Goal: Transaction & Acquisition: Purchase product/service

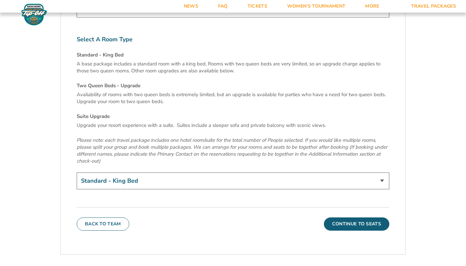
scroll to position [2274, 0]
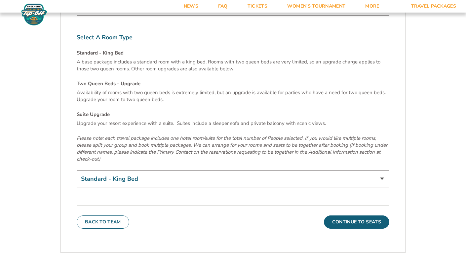
click at [374, 215] on button "Continue To Seats" at bounding box center [356, 221] width 65 height 13
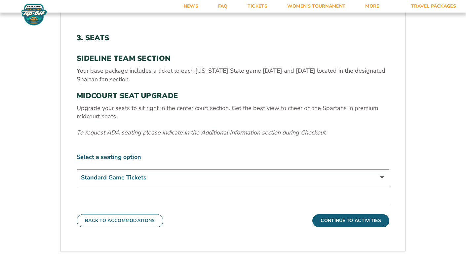
scroll to position [220, 0]
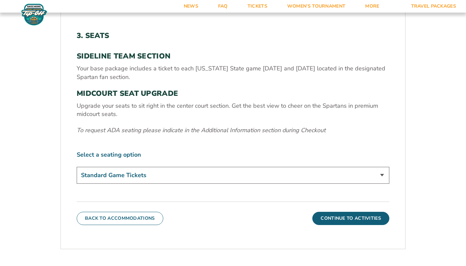
click at [381, 172] on select "Standard Game Tickets Midcourt Seat Upgrade (+$140 per person)" at bounding box center [233, 175] width 312 height 17
click at [77, 167] on select "Standard Game Tickets Midcourt Seat Upgrade (+$140 per person)" at bounding box center [233, 175] width 312 height 17
click at [383, 174] on select "Standard Game Tickets Midcourt Seat Upgrade (+$140 per person)" at bounding box center [233, 175] width 312 height 17
select select "Standard Game Tickets"
click at [77, 167] on select "Standard Game Tickets Midcourt Seat Upgrade (+$140 per person)" at bounding box center [233, 175] width 312 height 17
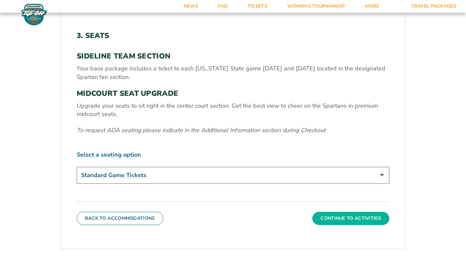
click at [341, 218] on button "Continue To Activities" at bounding box center [350, 218] width 77 height 13
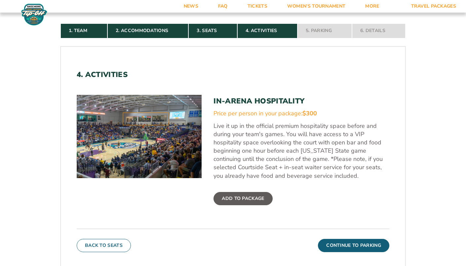
scroll to position [182, 0]
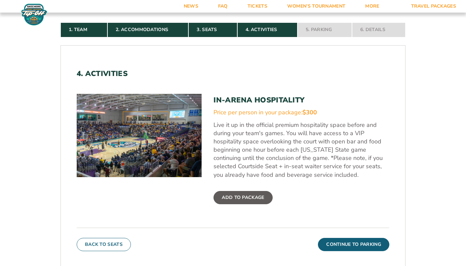
click at [33, 19] on img at bounding box center [34, 14] width 29 height 22
